Goal: Task Accomplishment & Management: Manage account settings

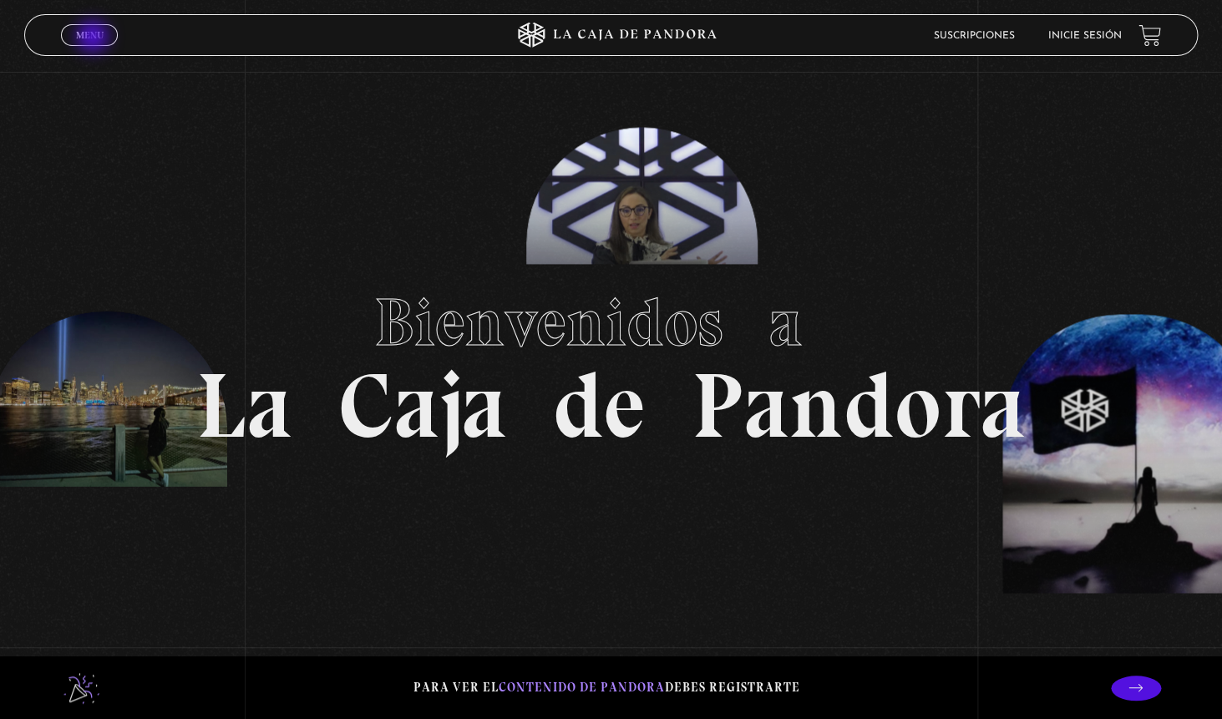
click at [94, 38] on span "Menu" at bounding box center [90, 35] width 28 height 10
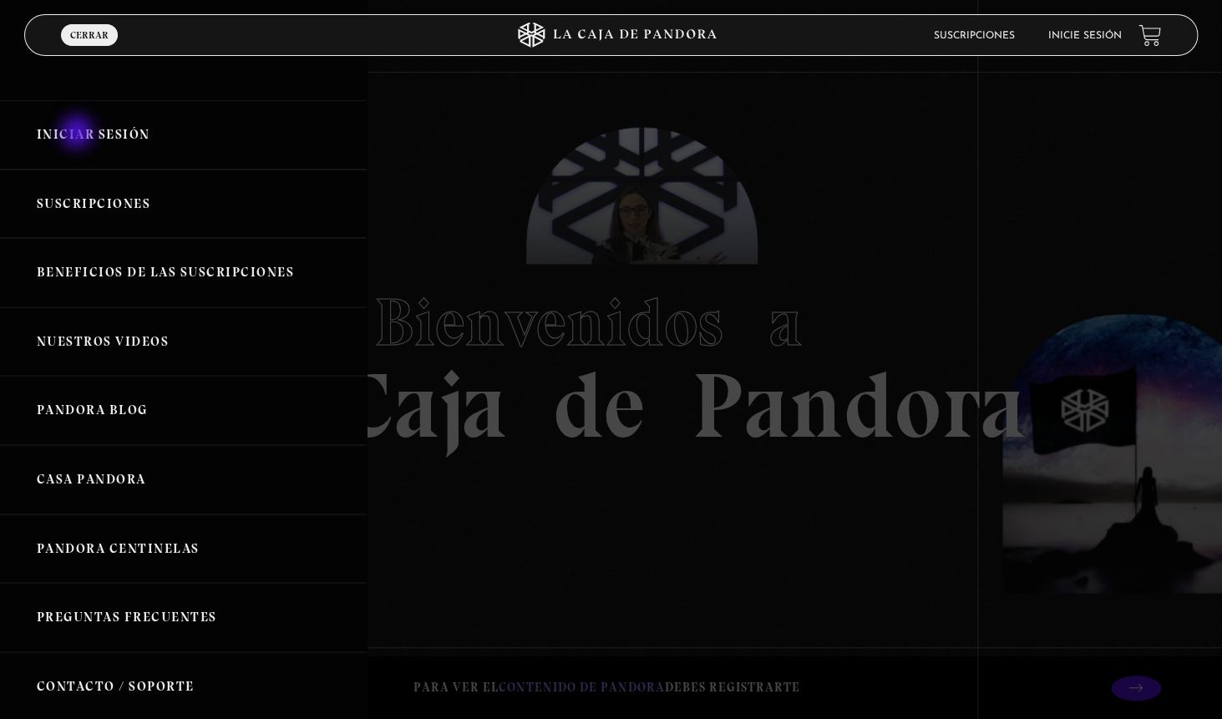
click at [79, 134] on link "Iniciar Sesión" at bounding box center [183, 134] width 367 height 69
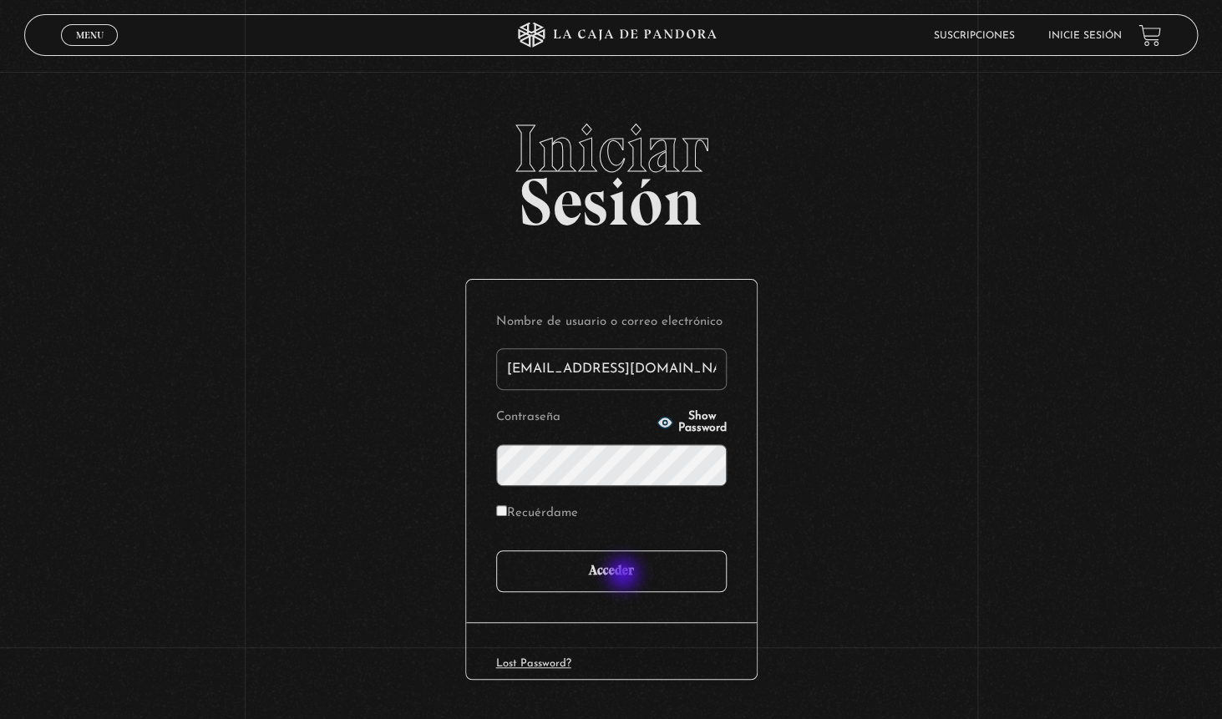
type input "[EMAIL_ADDRESS][DOMAIN_NAME]"
click at [625, 576] on input "Acceder" at bounding box center [611, 572] width 231 height 42
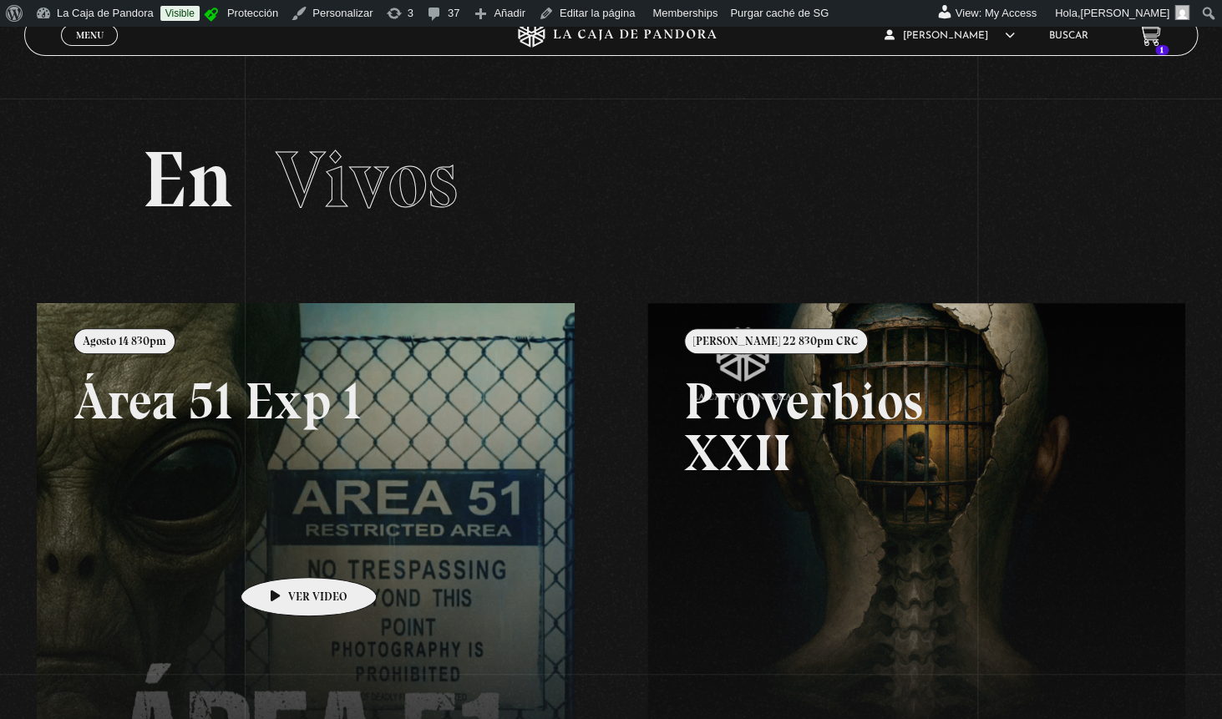
click at [282, 552] on link at bounding box center [648, 662] width 1222 height 719
